Goal: Transaction & Acquisition: Book appointment/travel/reservation

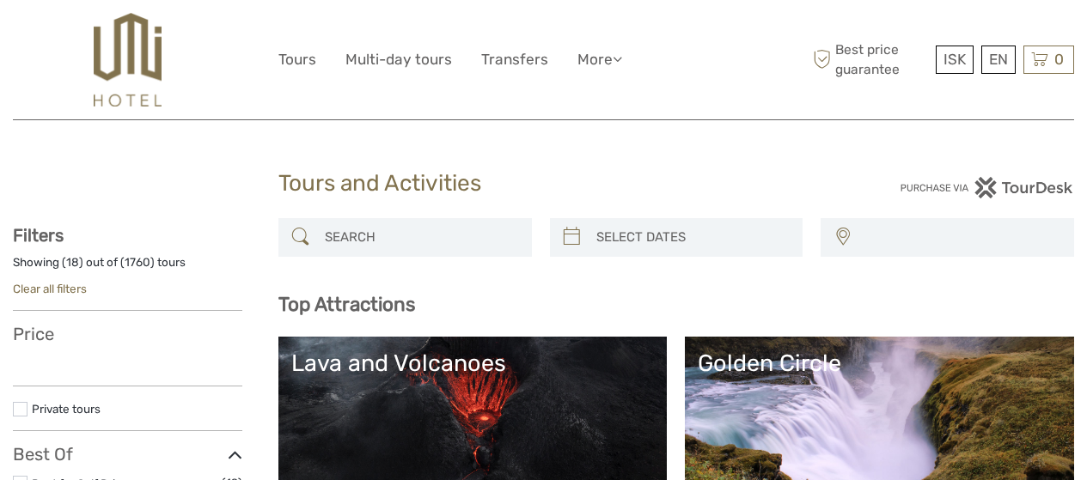
select select
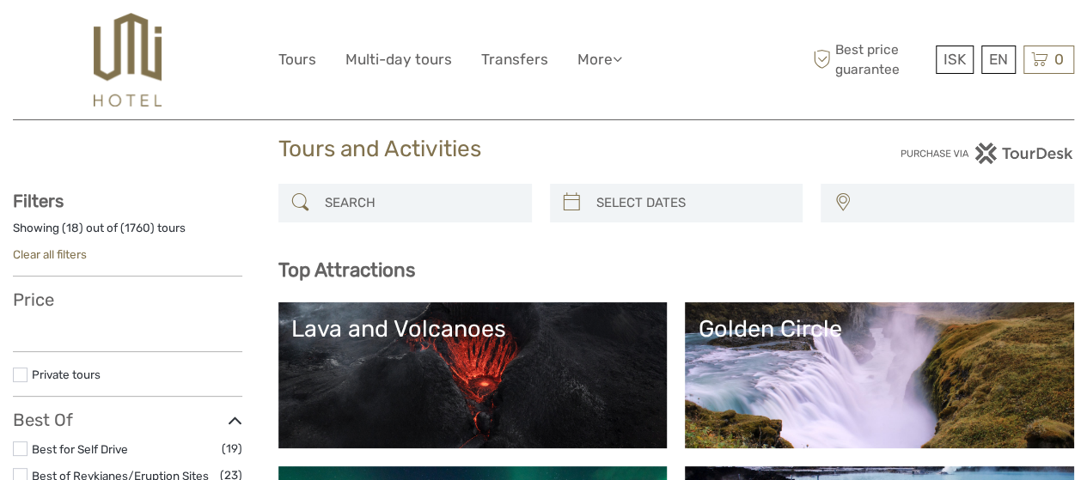
scroll to position [83, 0]
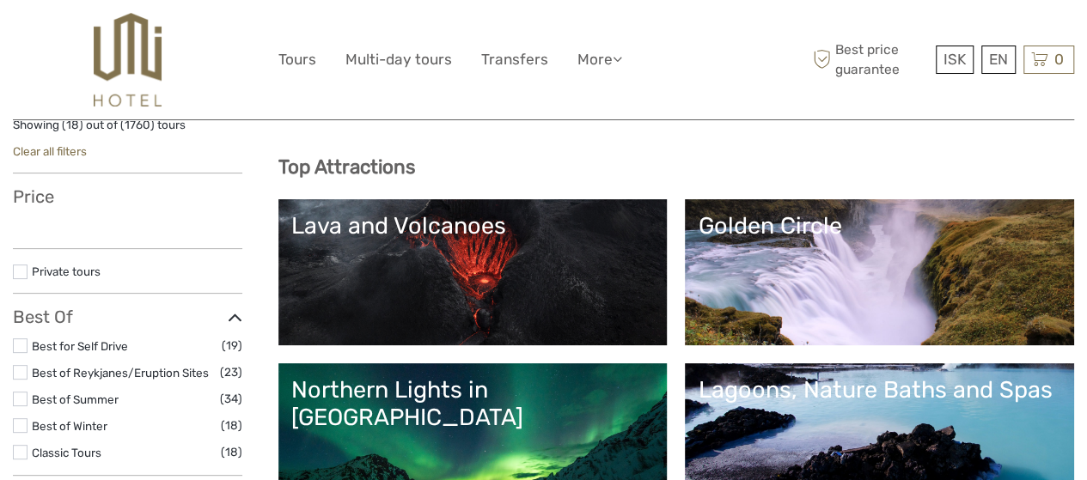
select select
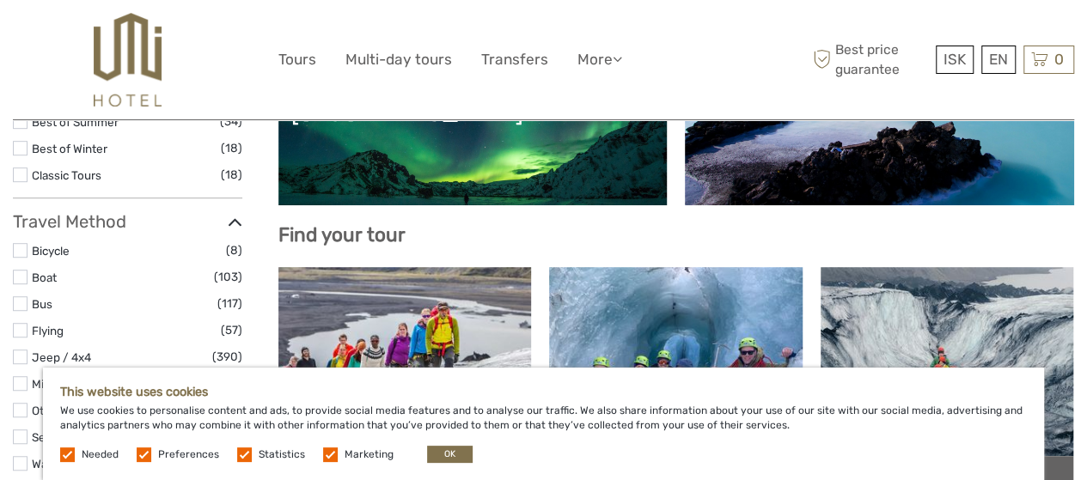
scroll to position [447, 0]
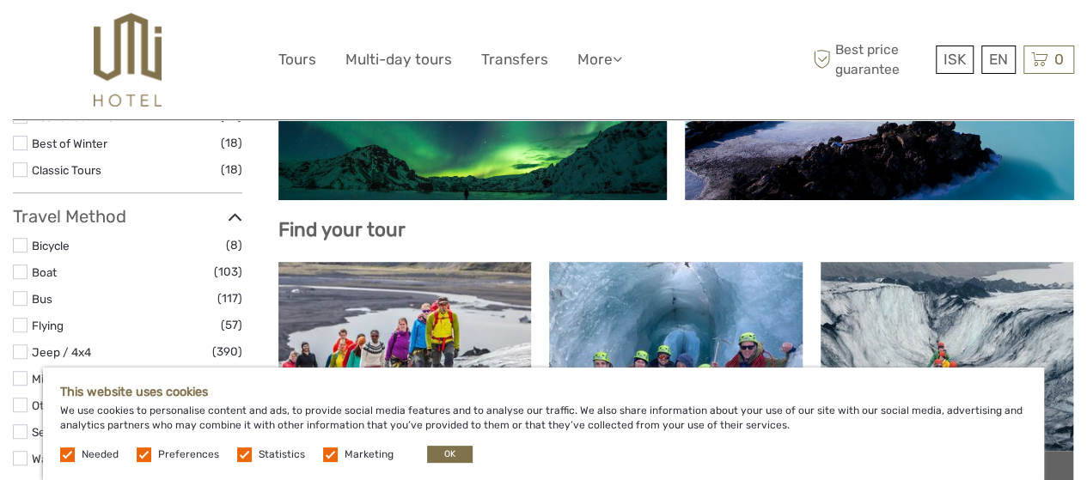
click at [141, 454] on label at bounding box center [144, 454] width 15 height 15
click at [0, 0] on input "checkbox" at bounding box center [0, 0] width 0 height 0
click at [251, 457] on span "Statistics" at bounding box center [272, 453] width 70 height 12
click at [242, 453] on label at bounding box center [244, 454] width 15 height 15
click at [0, 0] on input "checkbox" at bounding box center [0, 0] width 0 height 0
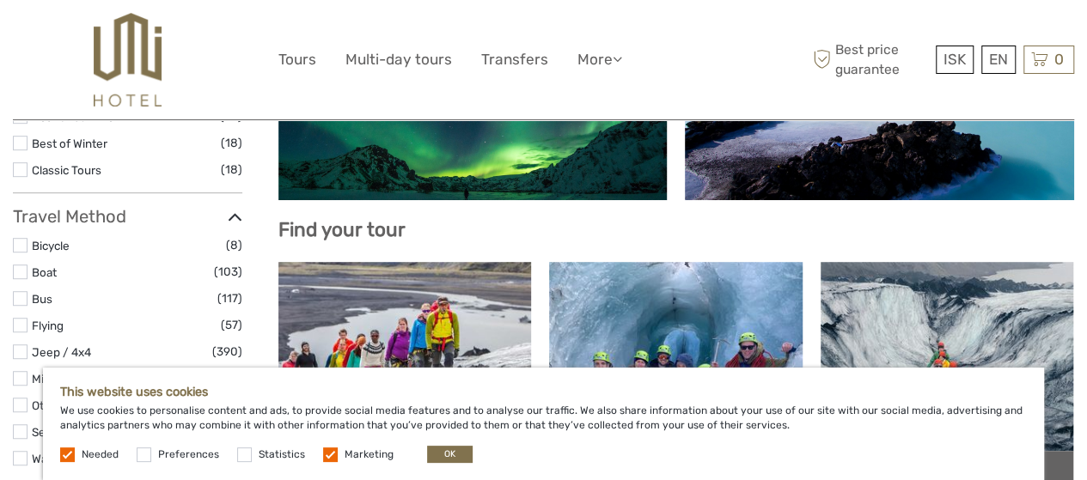
click at [326, 453] on label at bounding box center [330, 454] width 15 height 15
click at [0, 0] on input "checkbox" at bounding box center [0, 0] width 0 height 0
click at [430, 461] on button "OK" at bounding box center [450, 454] width 46 height 17
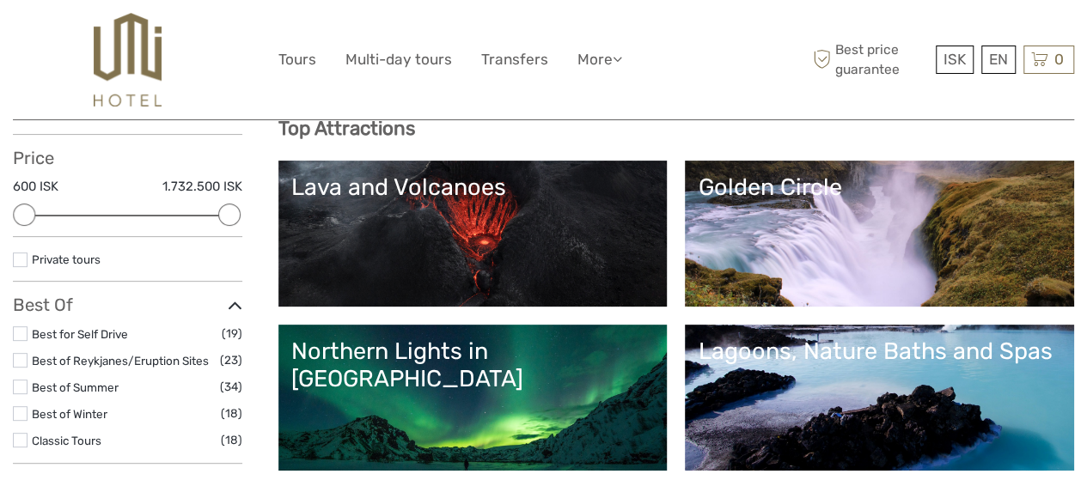
scroll to position [206, 0]
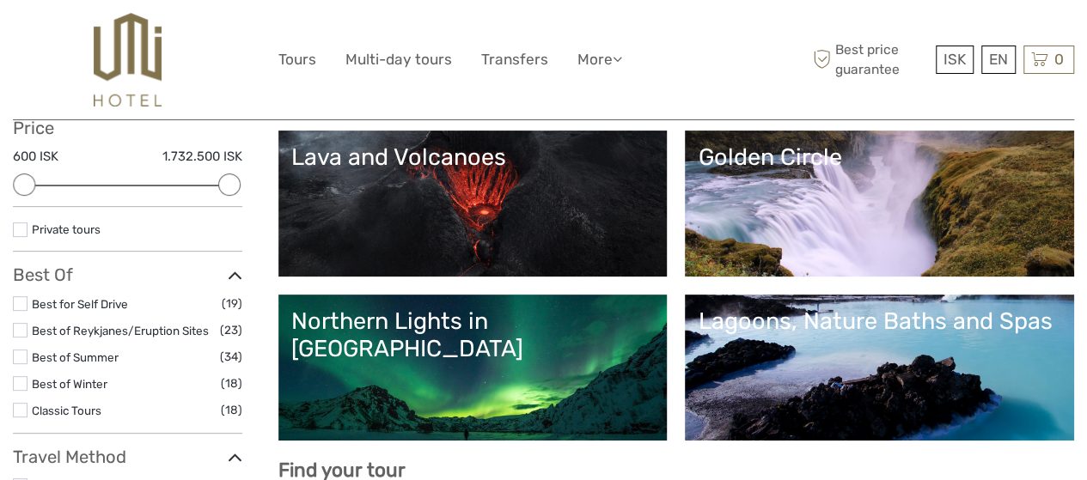
click at [654, 372] on link "Northern Lights in Iceland" at bounding box center [472, 367] width 363 height 120
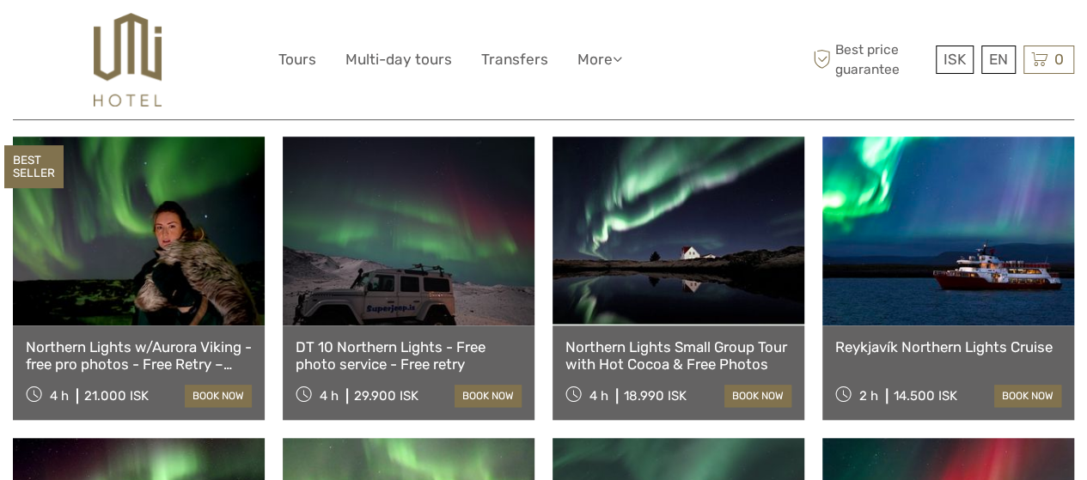
scroll to position [584, 0]
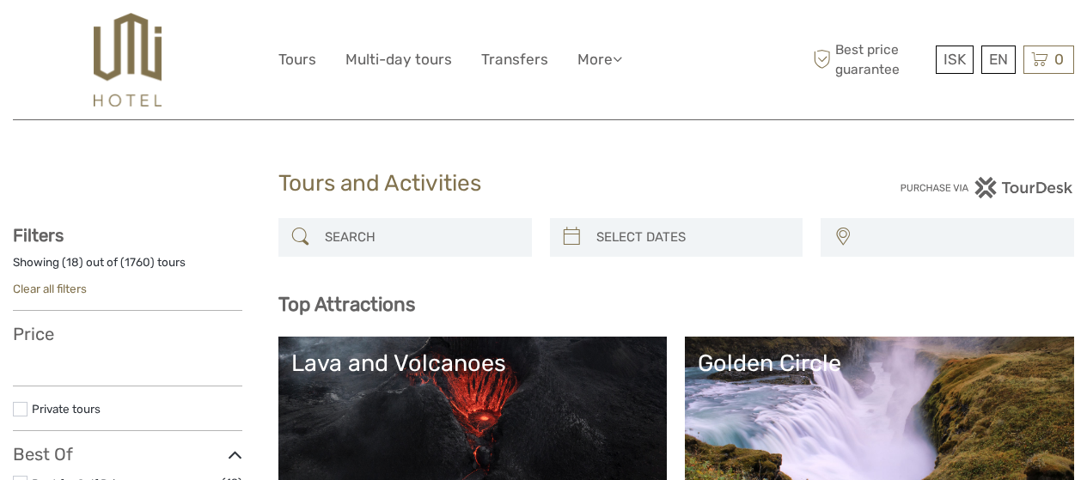
select select
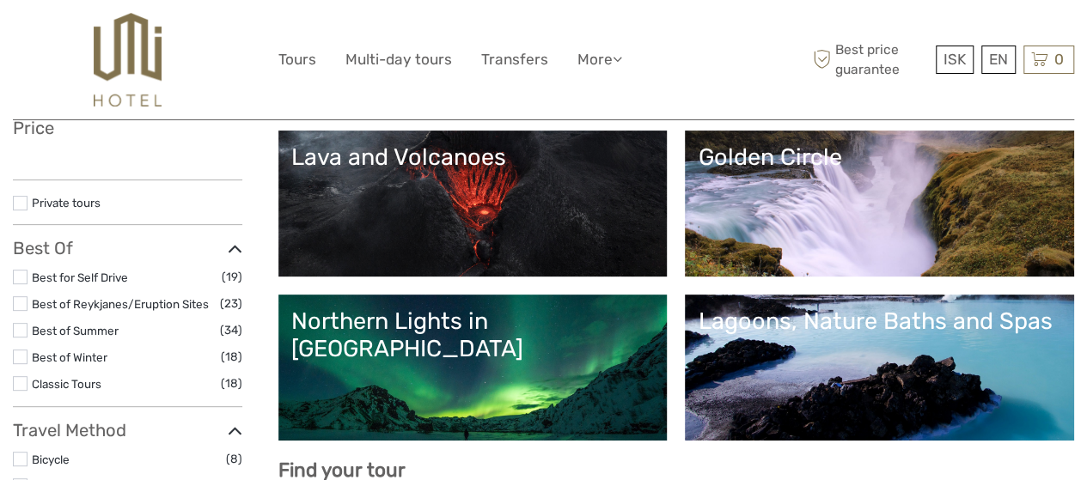
select select
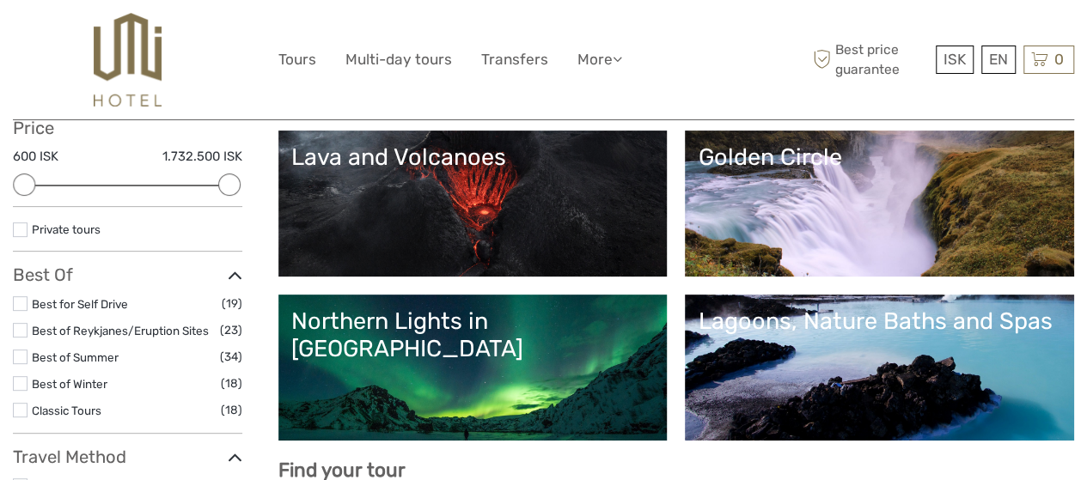
scroll to position [0, 0]
click at [913, 335] on div "Lagoons, Nature Baths and Spas" at bounding box center [878, 320] width 363 height 27
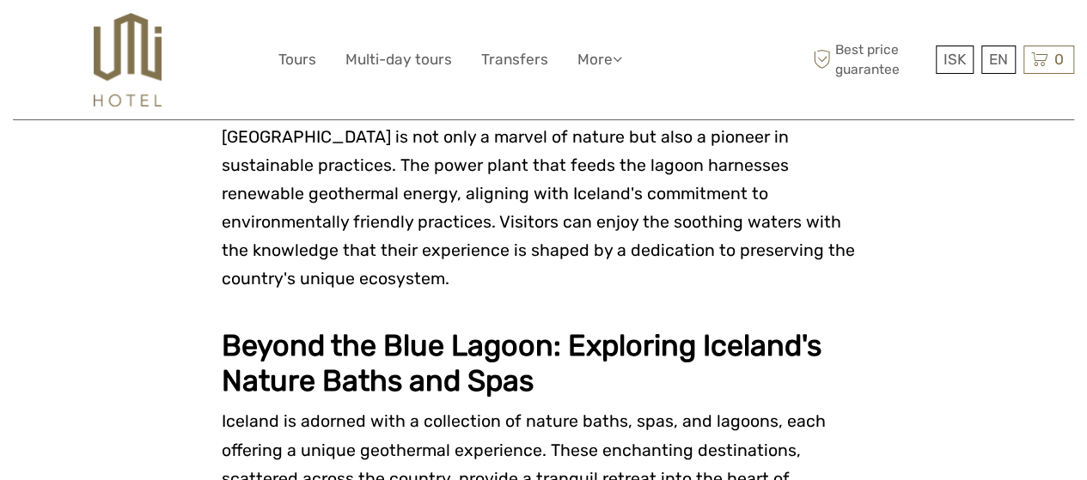
scroll to position [2508, 0]
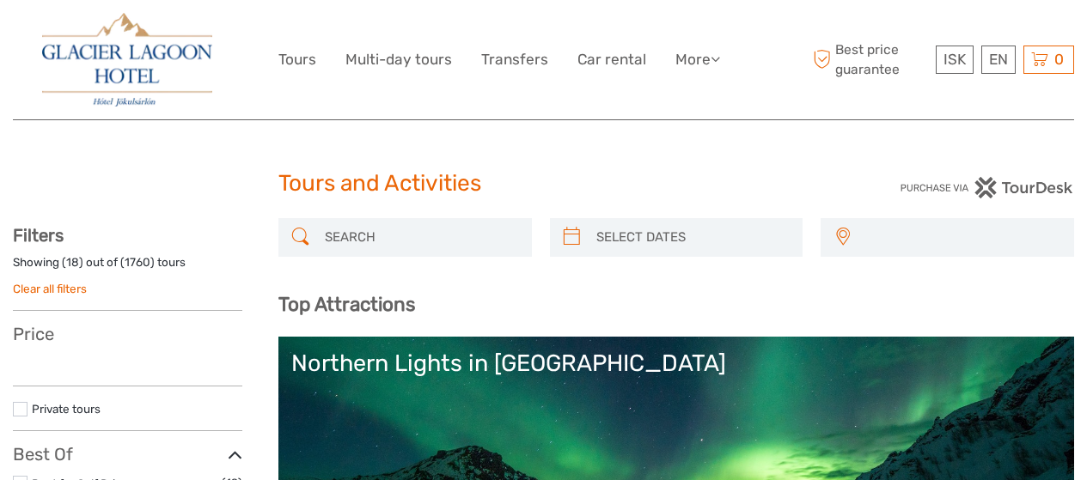
select select
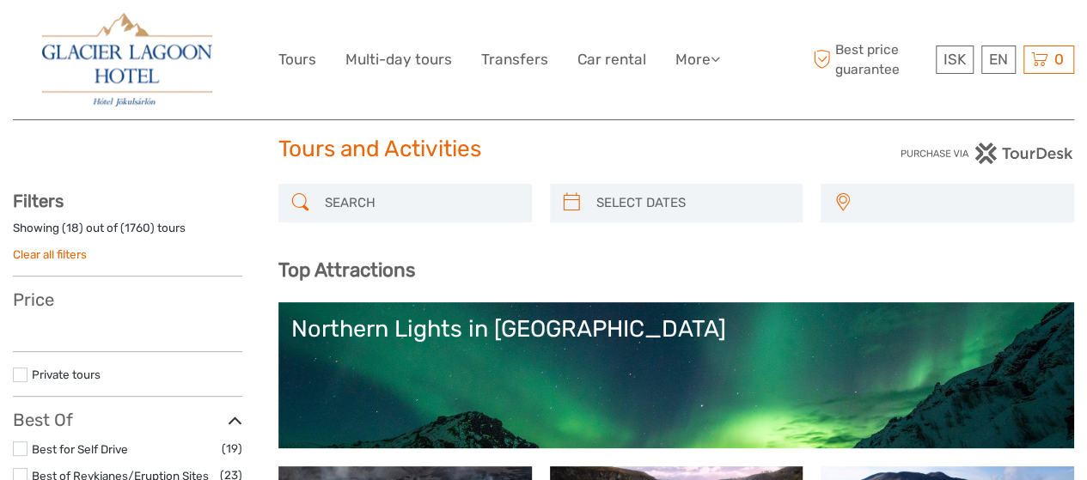
select select
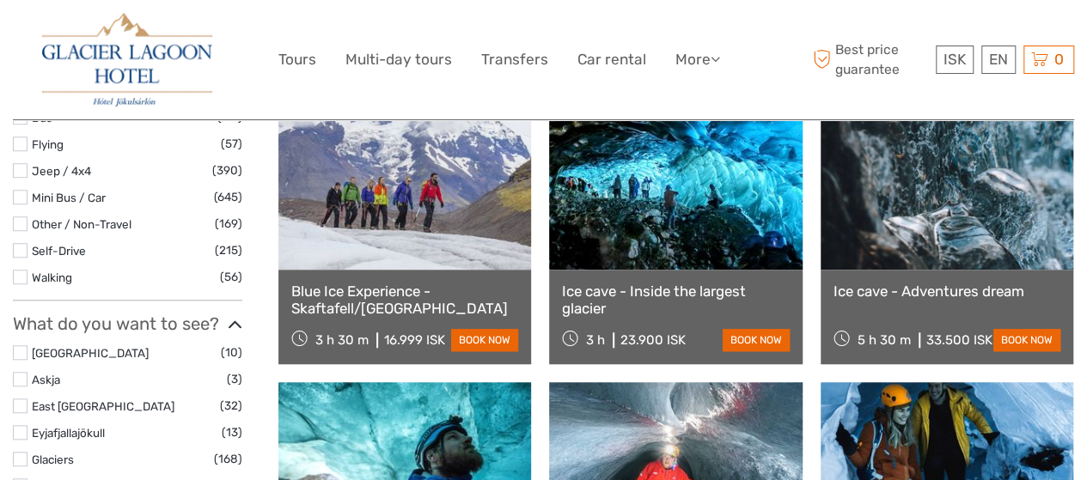
scroll to position [658, 0]
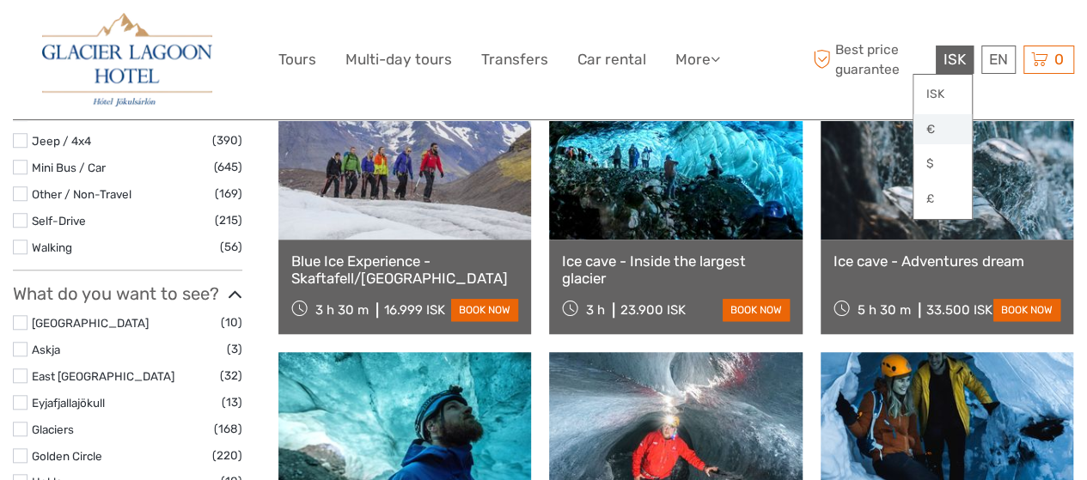
click at [935, 125] on link "€" at bounding box center [942, 129] width 58 height 31
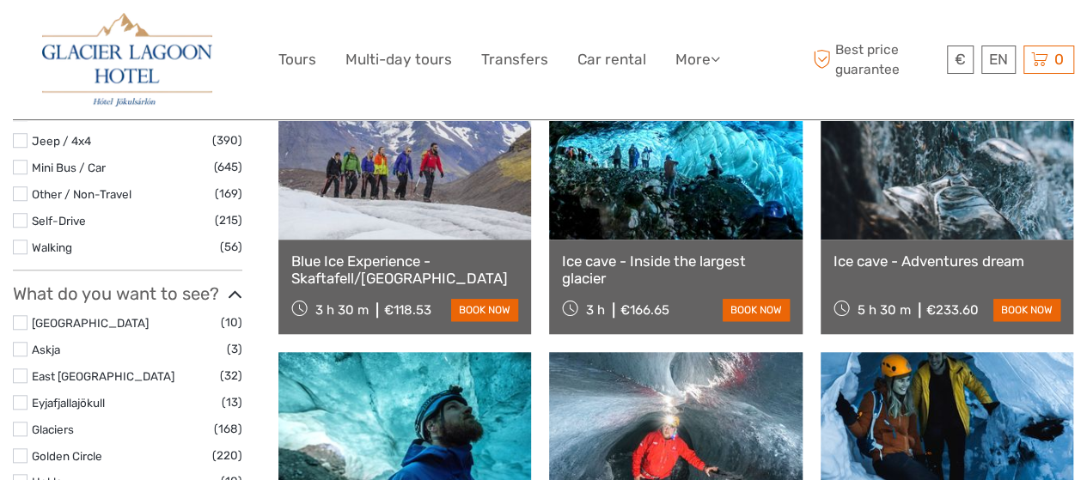
click at [291, 93] on div "€ ISK € $ £ EN English Español Deutsch Tours Multi-day tours Transfers Car rent…" at bounding box center [543, 60] width 531 height 94
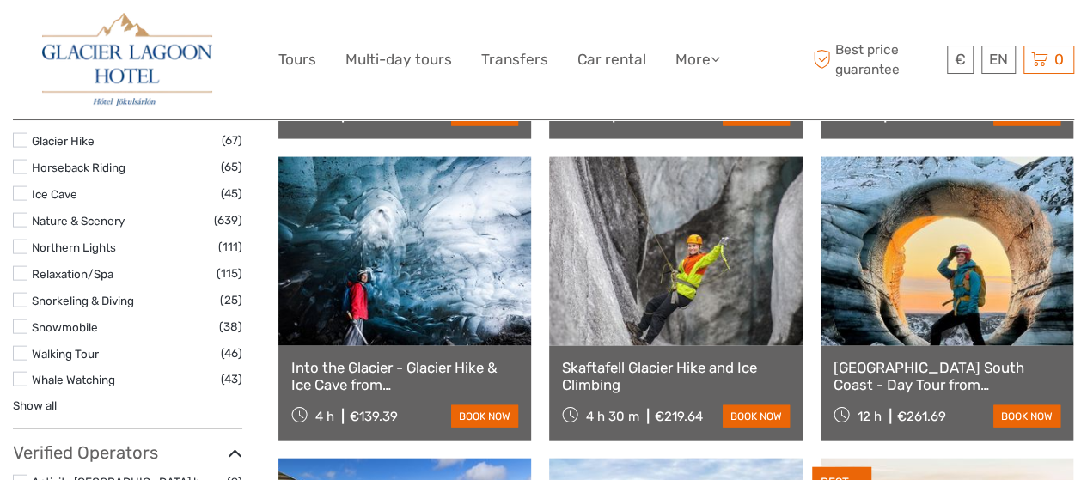
scroll to position [1792, 0]
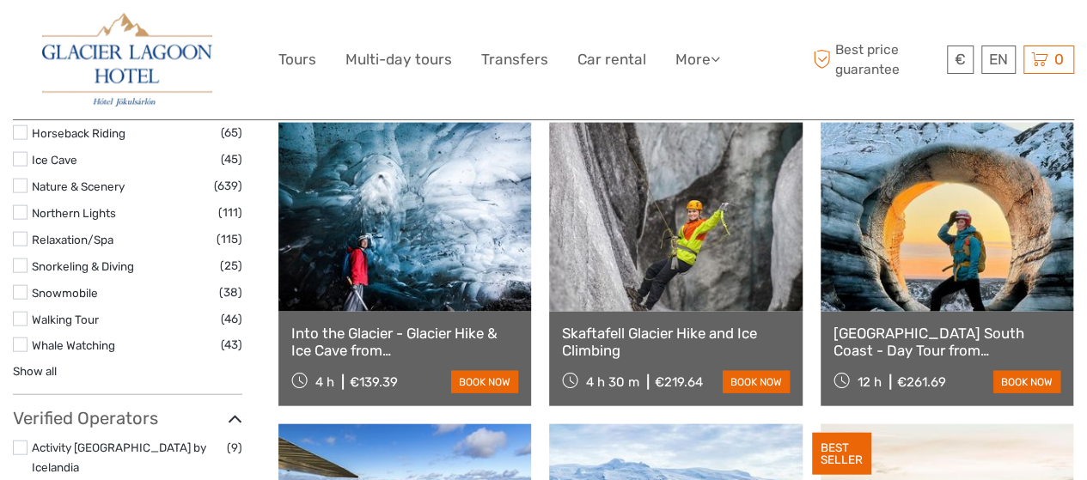
click at [691, 247] on link at bounding box center [675, 217] width 253 height 189
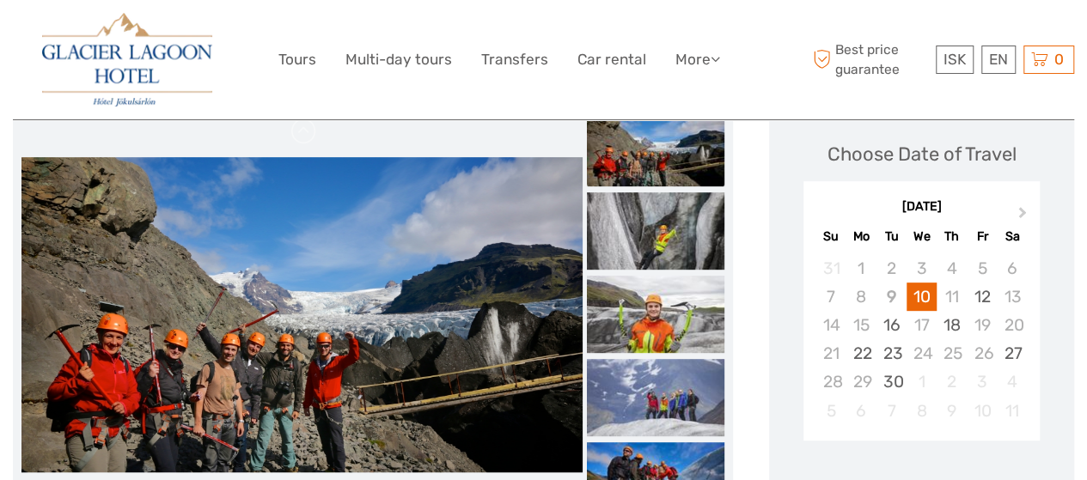
scroll to position [206, 0]
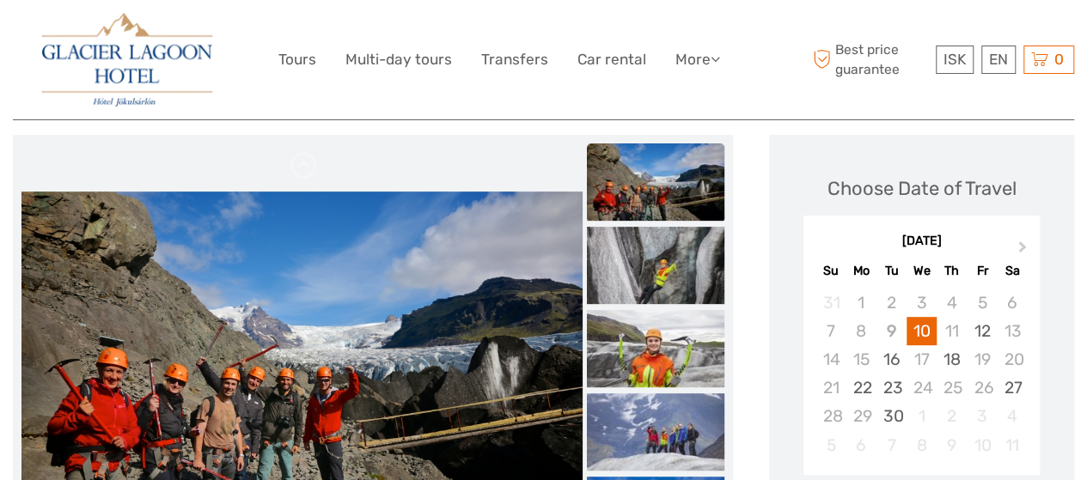
click at [691, 247] on img at bounding box center [655, 265] width 137 height 77
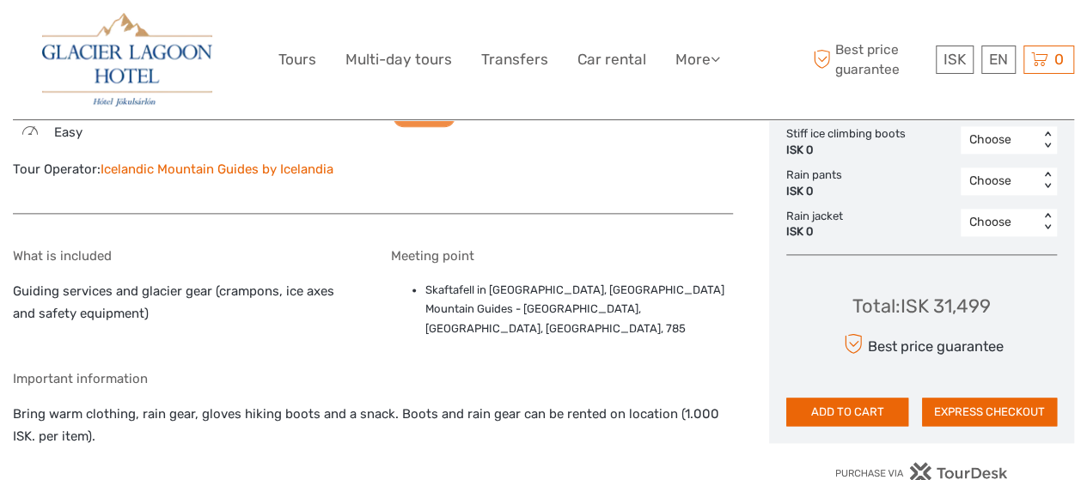
scroll to position [1031, 0]
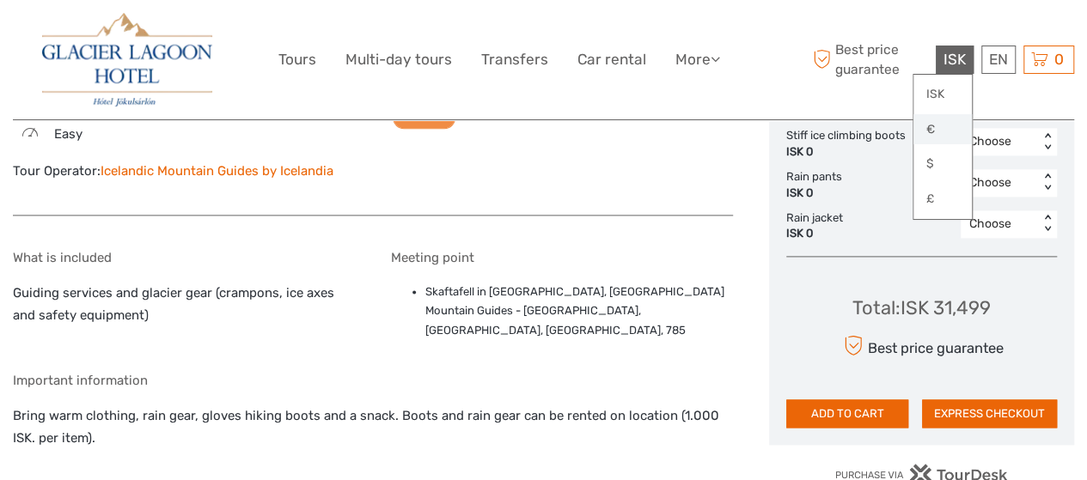
click at [929, 128] on link "€" at bounding box center [942, 129] width 58 height 31
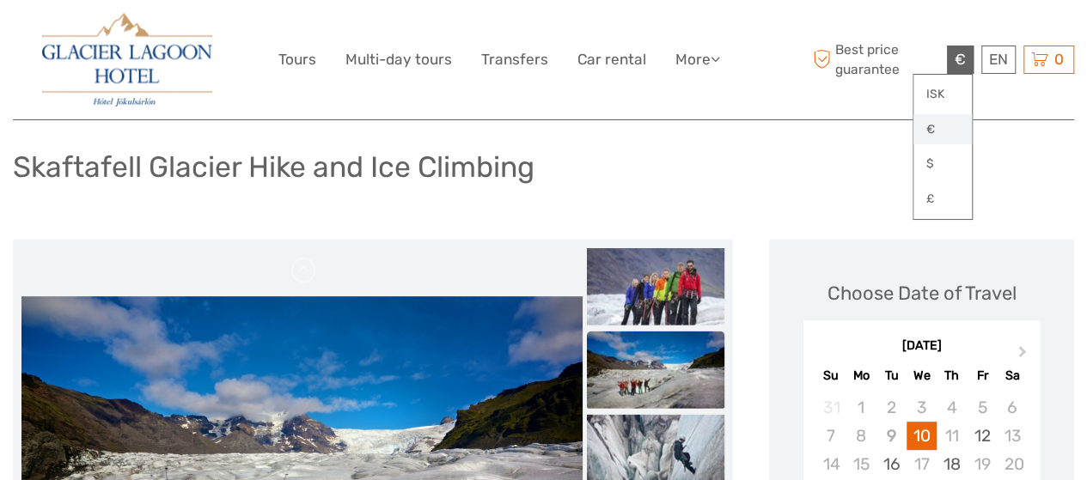
scroll to position [69, 0]
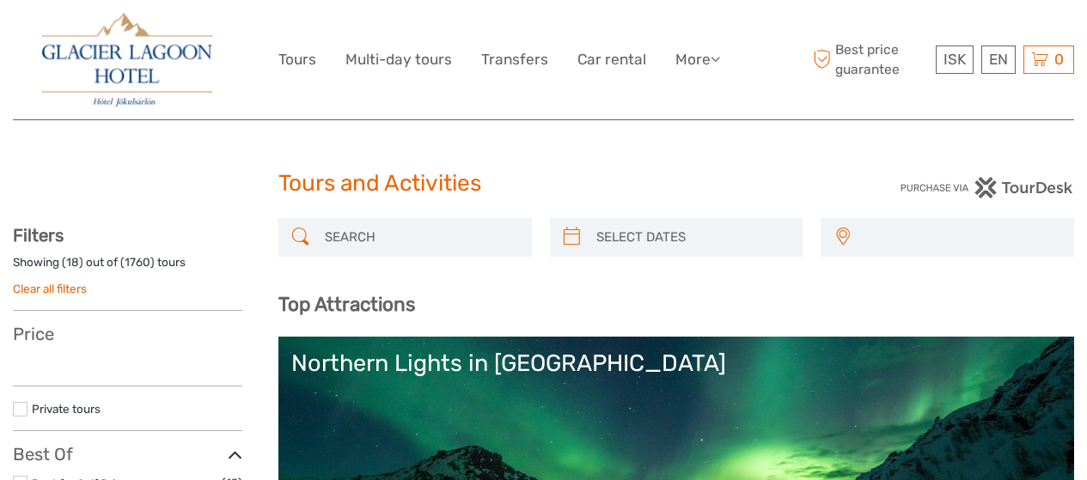
select select
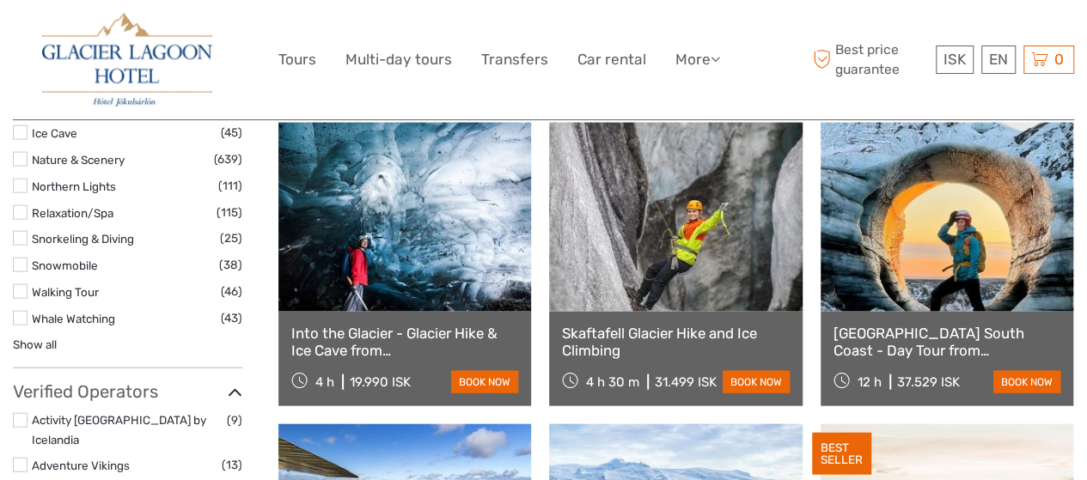
select select
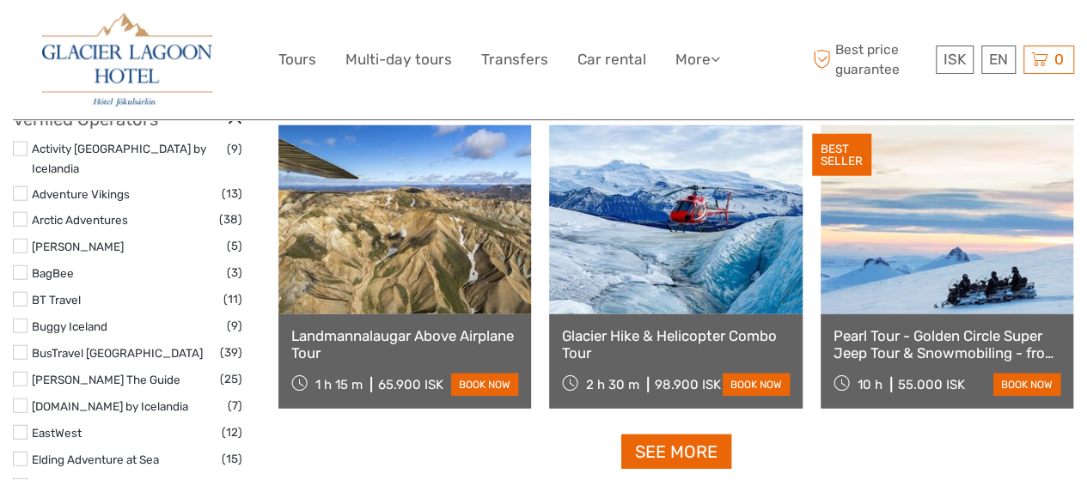
scroll to position [2101, 0]
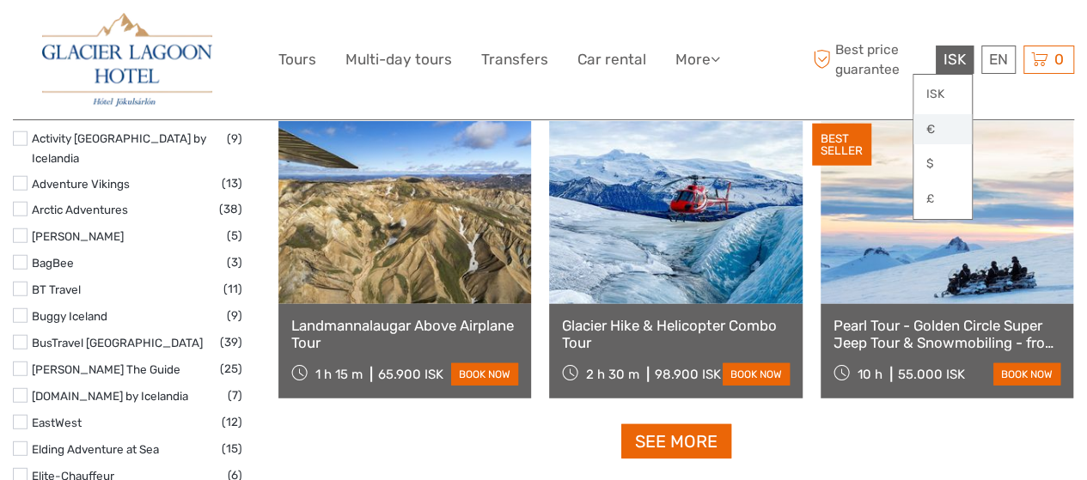
click at [929, 130] on link "€" at bounding box center [942, 129] width 58 height 31
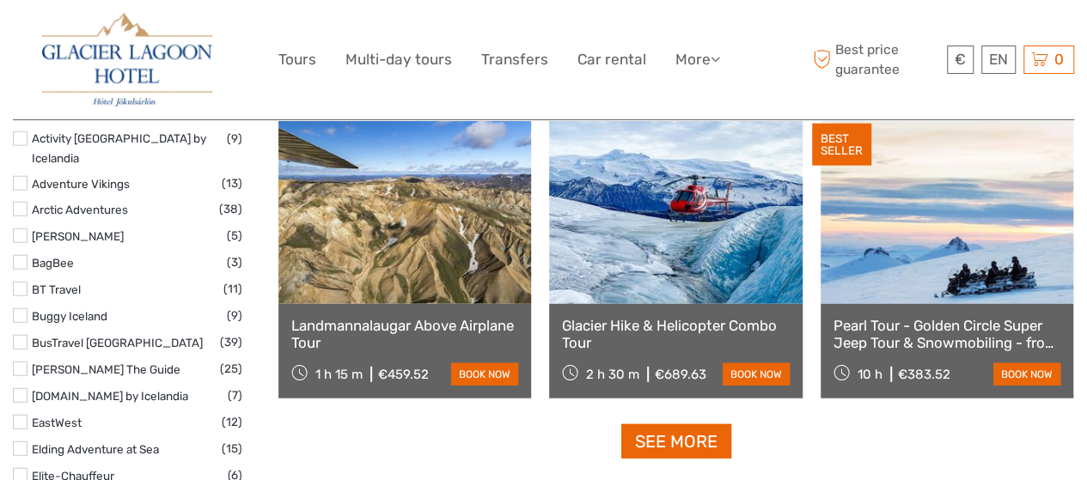
click at [656, 229] on link at bounding box center [675, 209] width 253 height 189
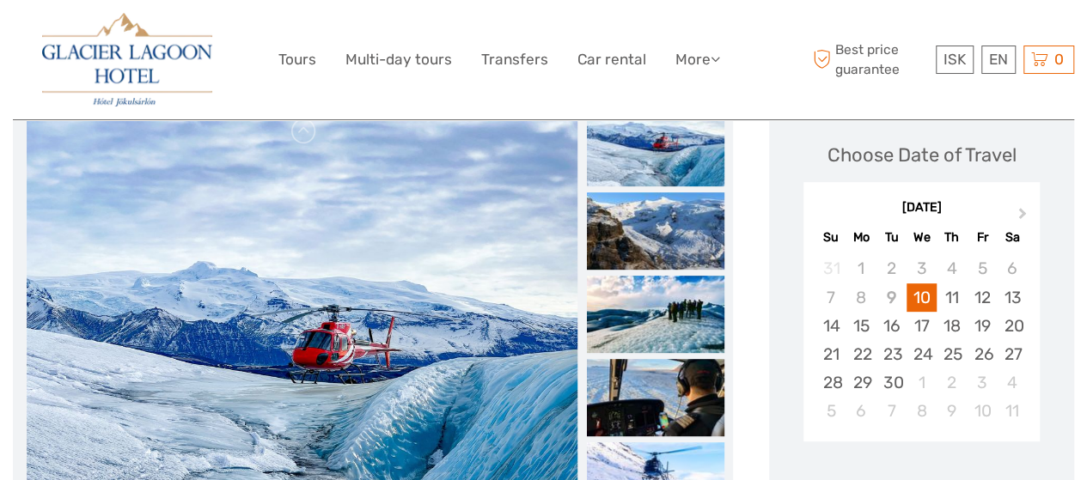
scroll to position [240, 0]
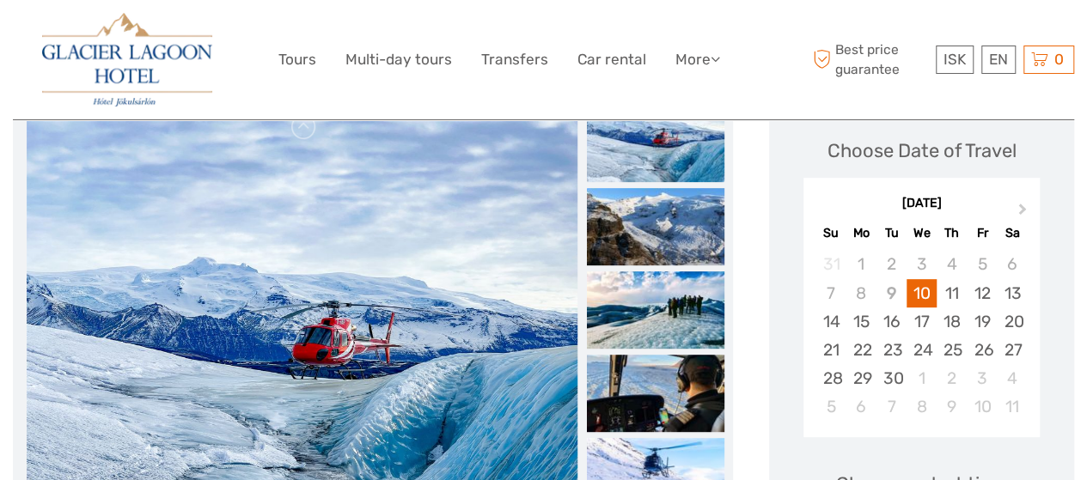
click at [417, 312] on img at bounding box center [302, 311] width 550 height 412
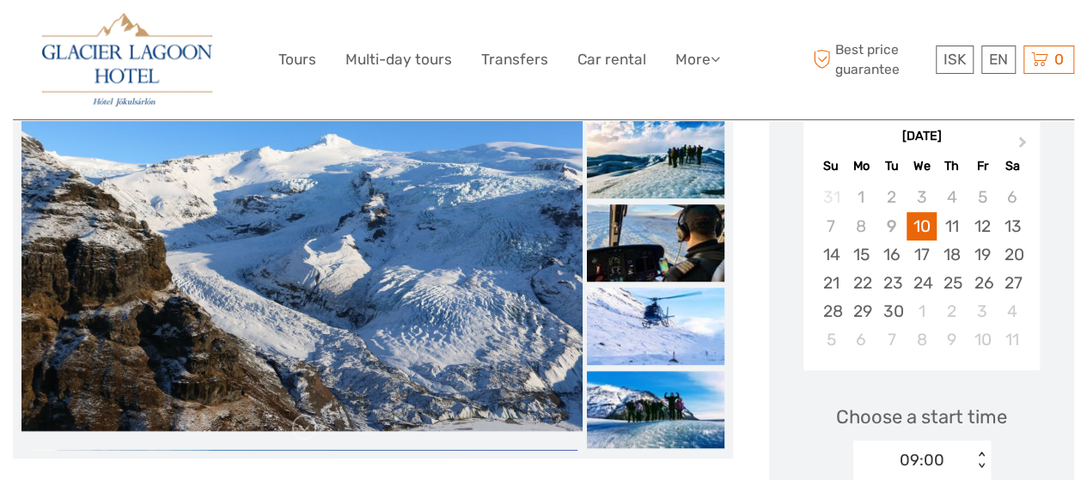
scroll to position [309, 0]
